Goal: Check status: Check status

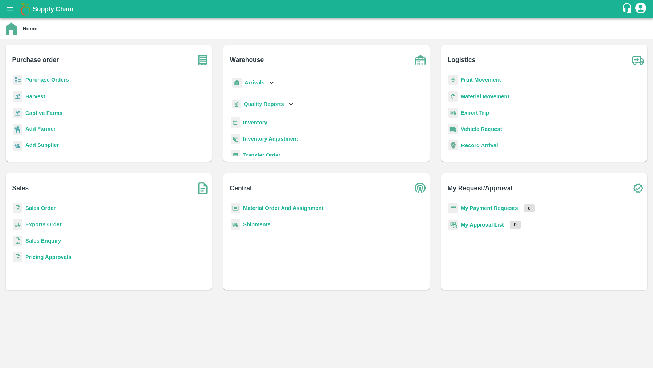
click at [52, 209] on b "Sales Order" at bounding box center [40, 208] width 30 height 6
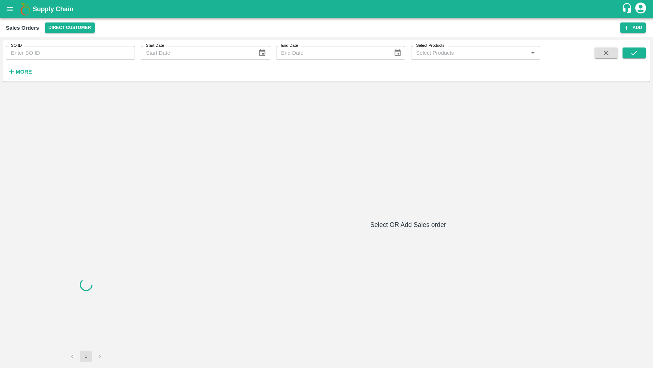
click at [132, 49] on input "SO ID" at bounding box center [70, 53] width 129 height 14
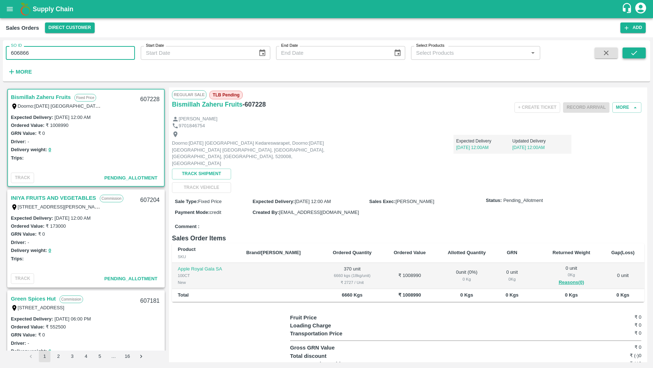
type input "606866"
click at [631, 53] on icon "submit" at bounding box center [634, 53] width 8 height 8
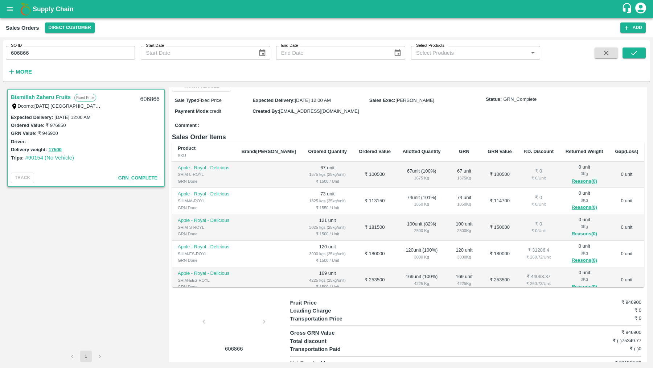
scroll to position [71, 0]
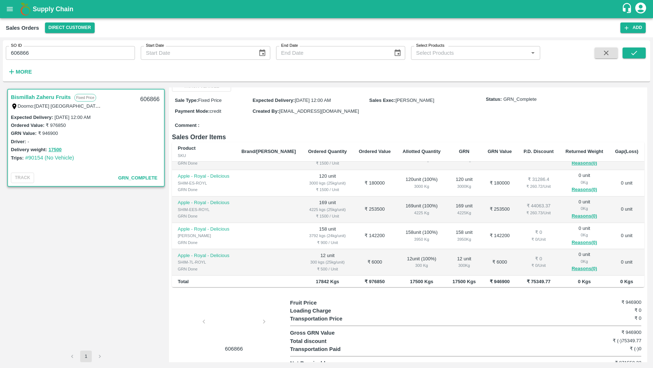
click at [220, 332] on div at bounding box center [234, 324] width 54 height 38
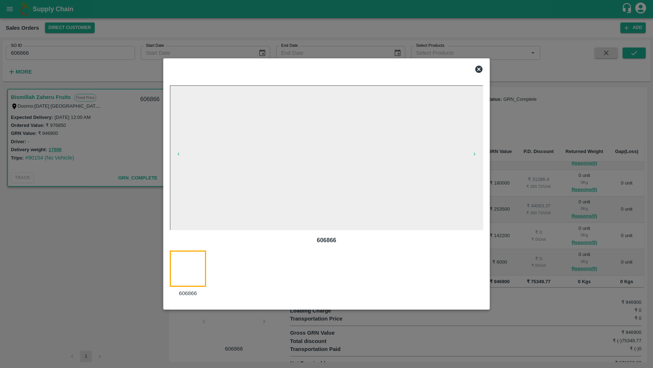
click at [477, 64] on div at bounding box center [326, 69] width 319 height 15
click at [482, 70] on icon at bounding box center [478, 69] width 7 height 7
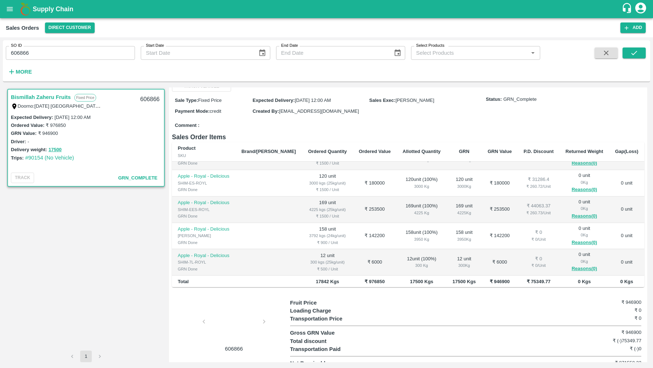
scroll to position [0, 0]
